Goal: Information Seeking & Learning: Learn about a topic

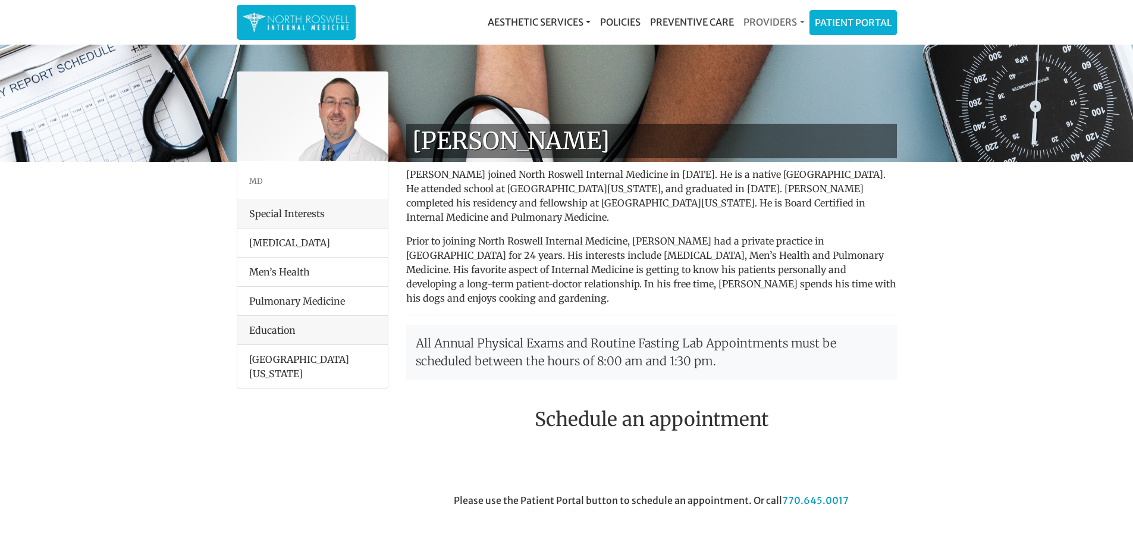
click at [765, 21] on link "Providers" at bounding box center [774, 22] width 70 height 24
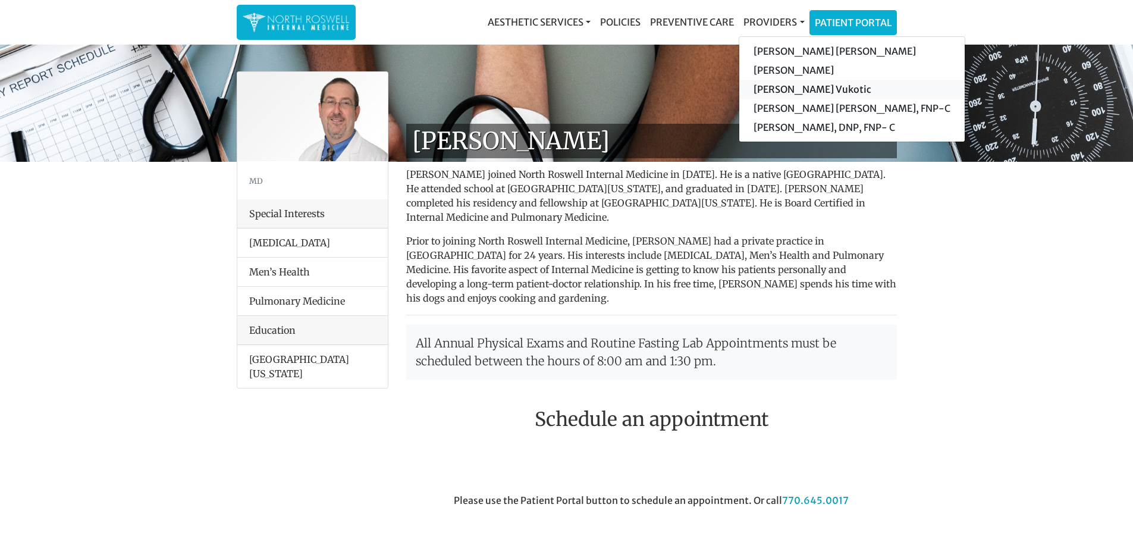
click at [777, 90] on link "[PERSON_NAME] Vukotic" at bounding box center [851, 89] width 225 height 19
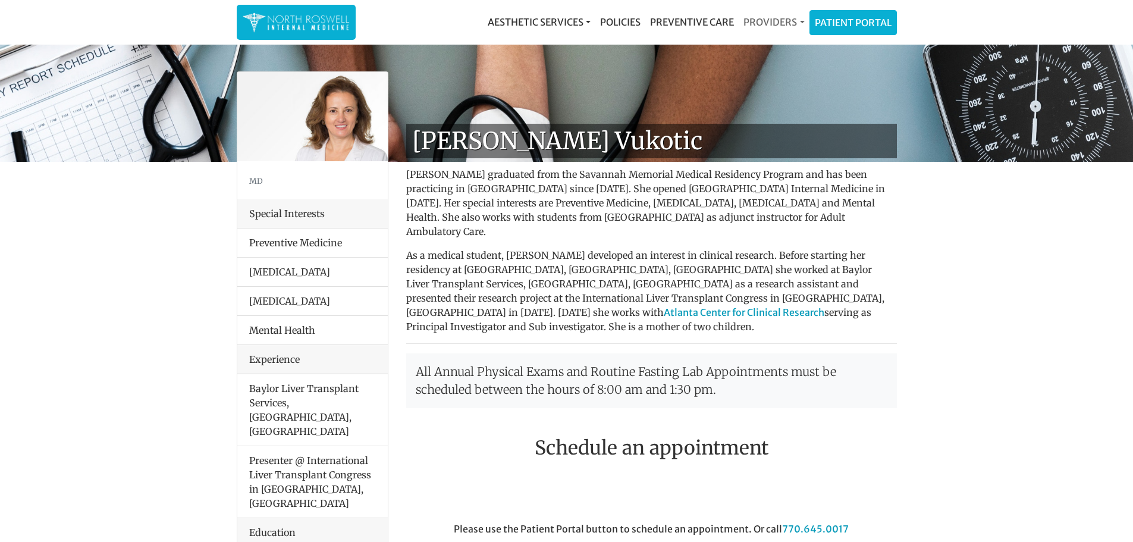
click at [770, 18] on link "Providers" at bounding box center [774, 22] width 70 height 24
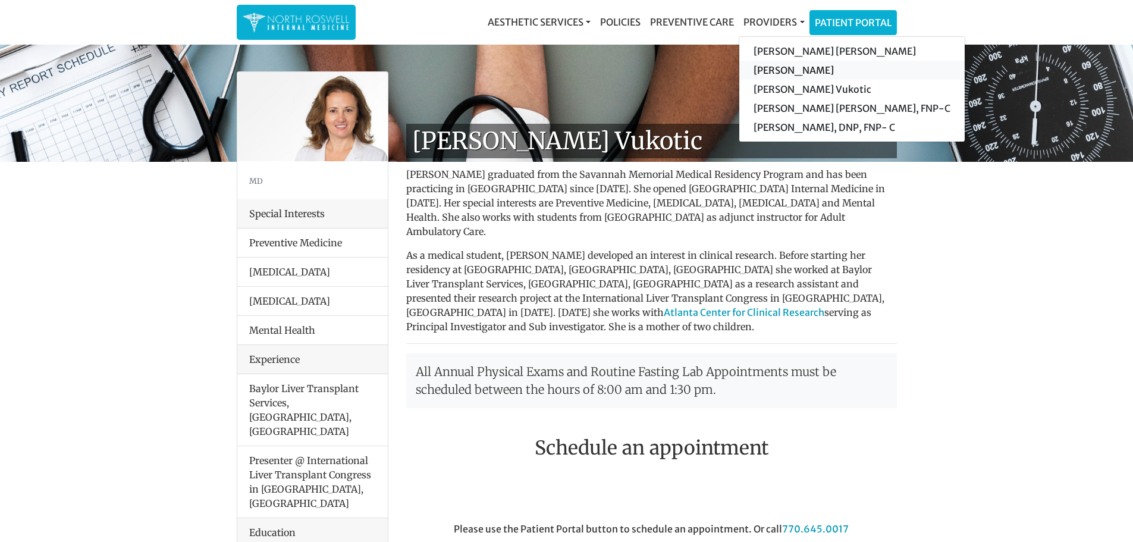
click at [776, 68] on link "[PERSON_NAME]" at bounding box center [851, 70] width 225 height 19
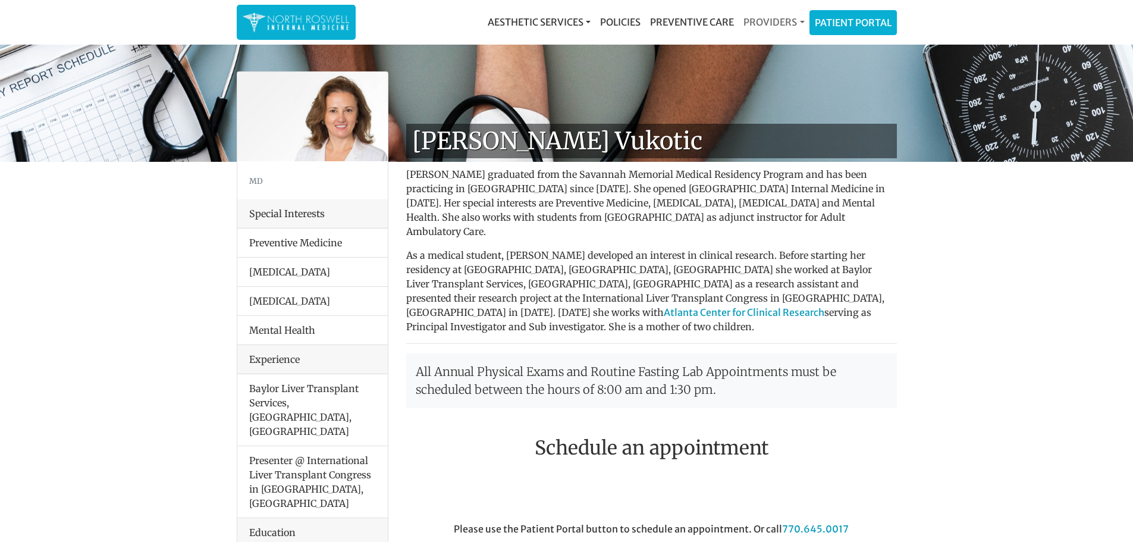
click at [776, 18] on link "Providers" at bounding box center [774, 22] width 70 height 24
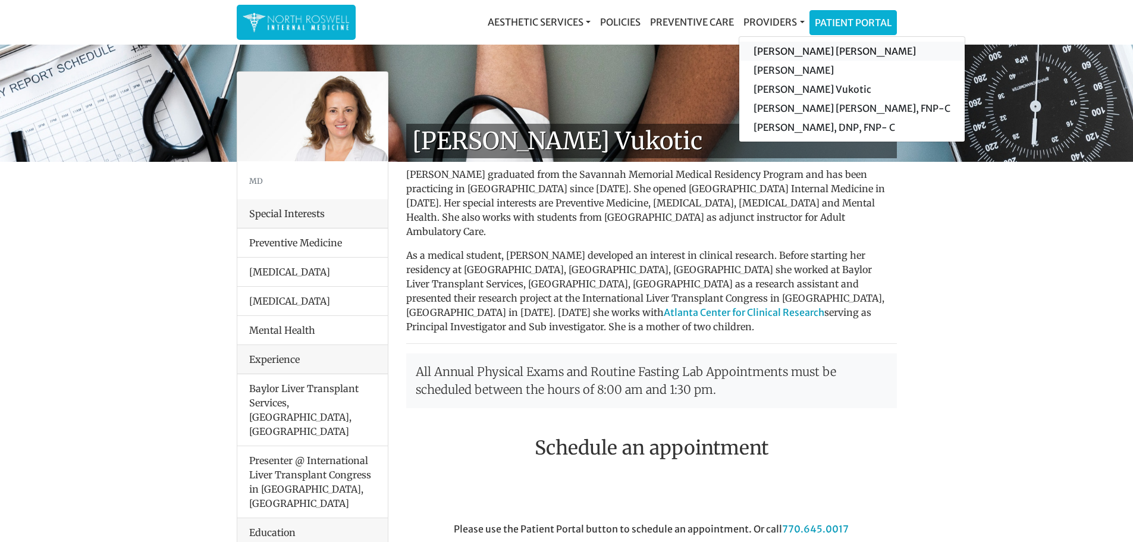
click at [778, 52] on link "[PERSON_NAME] [PERSON_NAME]" at bounding box center [851, 51] width 225 height 19
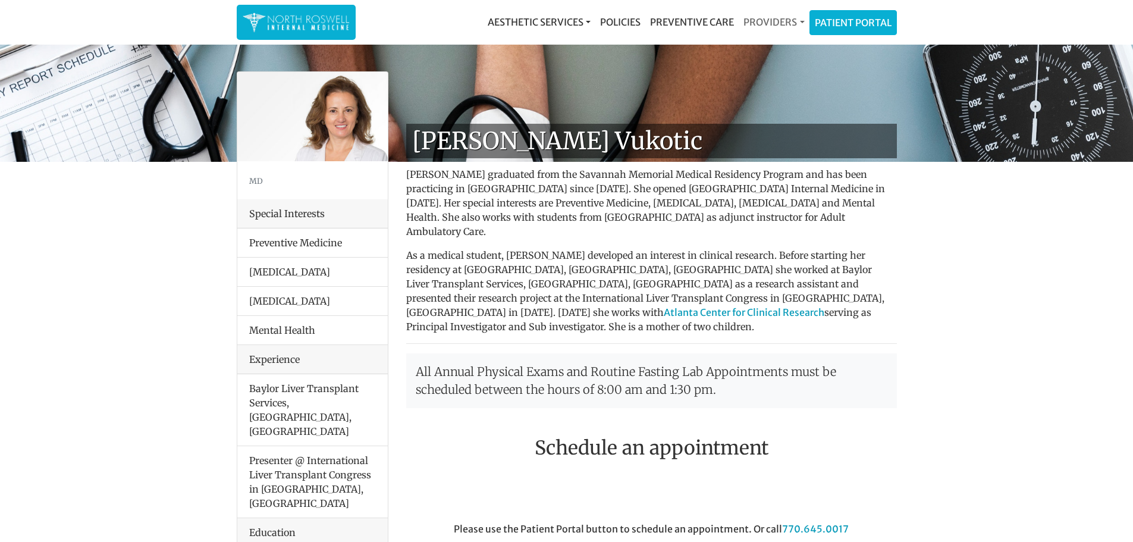
click at [773, 23] on link "Providers" at bounding box center [774, 22] width 70 height 24
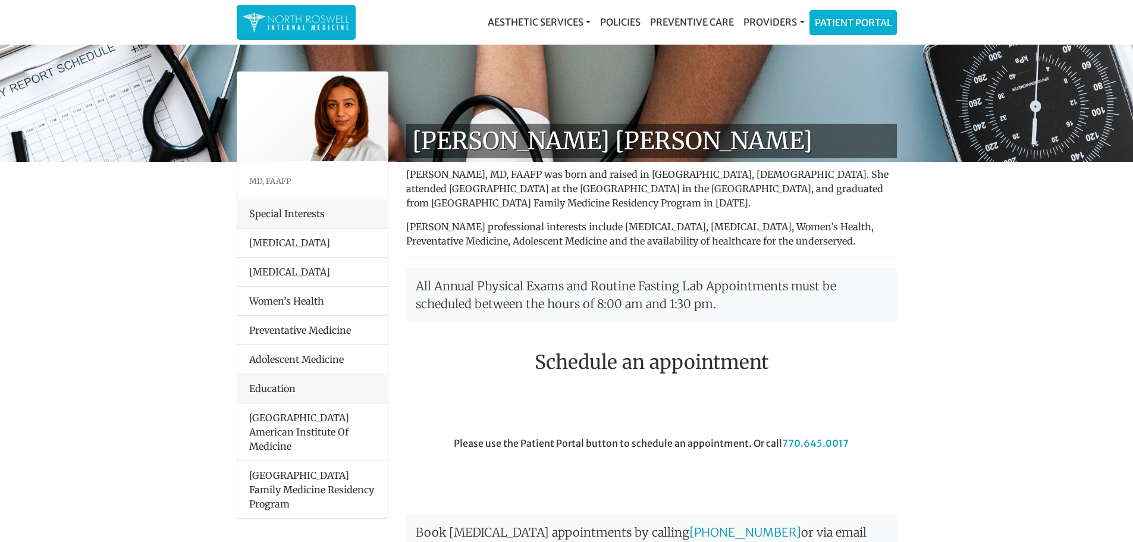
click at [633, 196] on p "Farah Mubarak Ali, MD, FAAFP was born and raised in Nairobi, Kenya. She attende…" at bounding box center [651, 188] width 491 height 43
